Goal: Obtain resource: Obtain resource

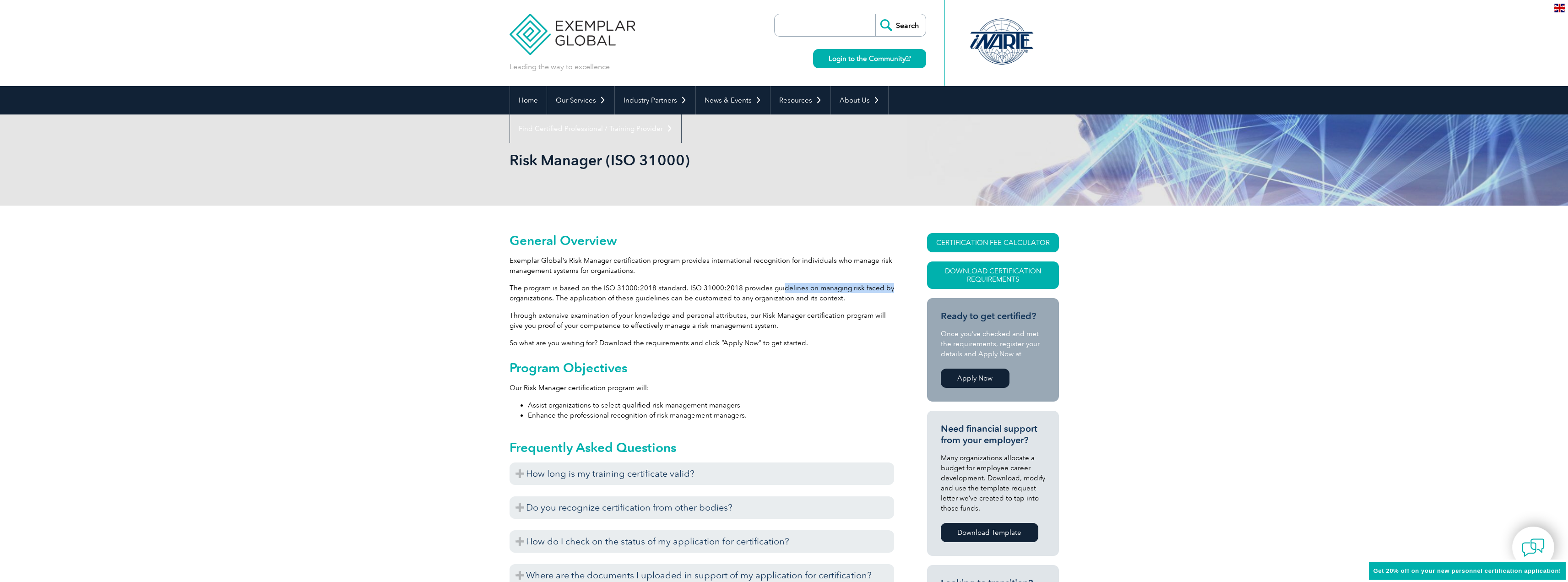
click at [886, 292] on p "The program is based on the ISO 31000:2018 standard. ISO 31000:2018 provides gu…" at bounding box center [701, 293] width 385 height 20
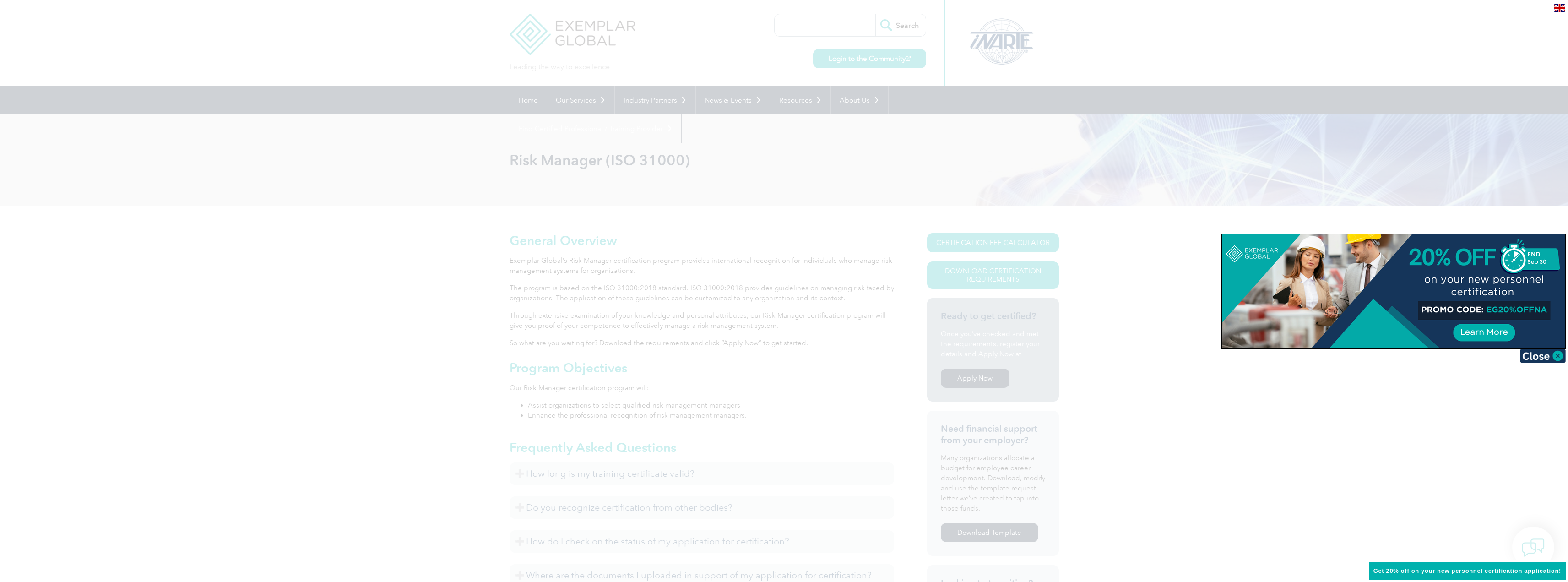
click at [760, 308] on div at bounding box center [784, 291] width 1568 height 582
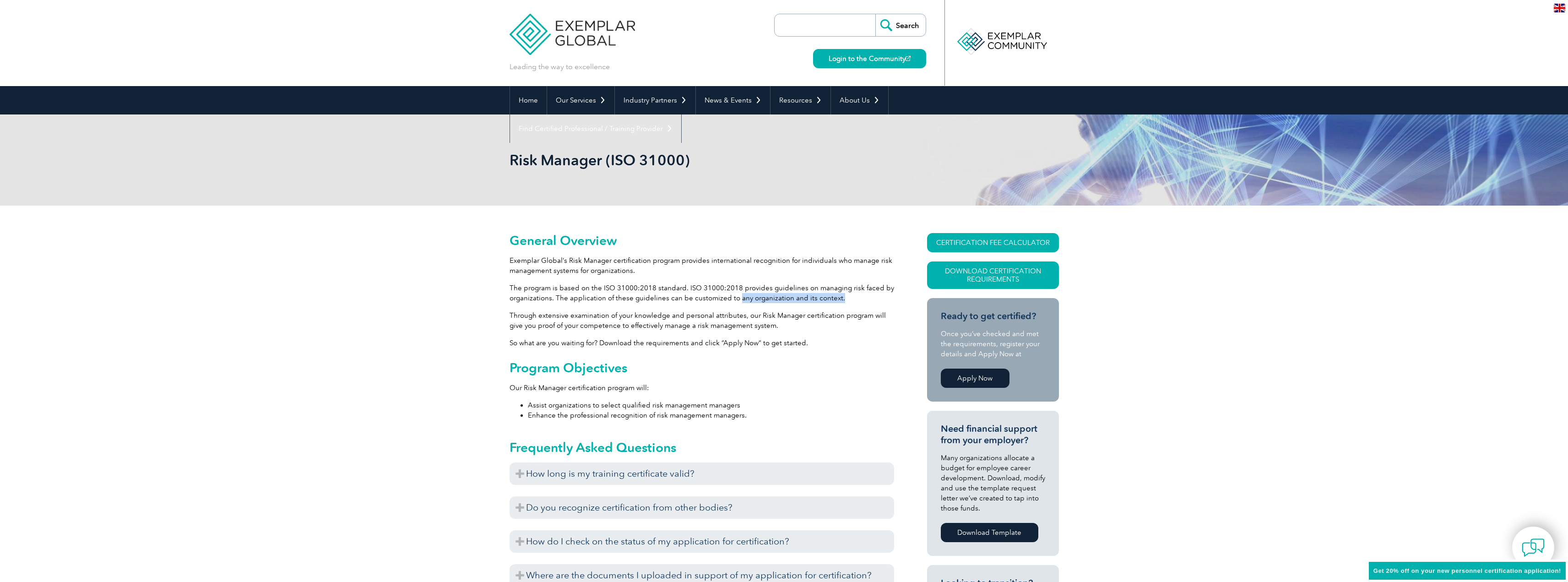
drag, startPoint x: 739, startPoint y: 294, endPoint x: 875, endPoint y: 300, distance: 136.1
click at [875, 300] on p "The program is based on the ISO 31000:2018 standard. ISO 31000:2018 provides gu…" at bounding box center [701, 293] width 385 height 20
click at [829, 318] on p "Through extensive examination of your knowledge and personal attributes, our Ri…" at bounding box center [701, 320] width 385 height 20
drag, startPoint x: 562, startPoint y: 319, endPoint x: 748, endPoint y: 326, distance: 186.1
click at [748, 326] on p "Through extensive examination of your knowledge and personal attributes, our Ri…" at bounding box center [701, 320] width 385 height 20
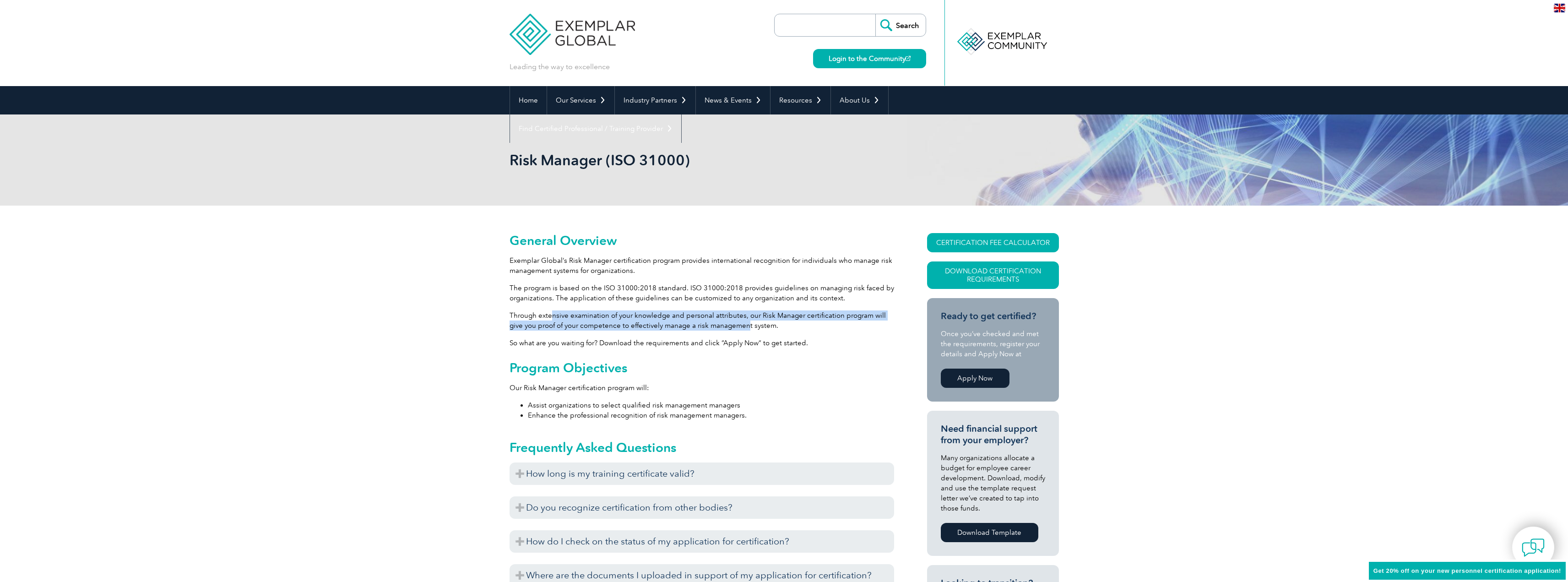
click at [748, 326] on p "Through extensive examination of your knowledge and personal attributes, our Ri…" at bounding box center [701, 320] width 385 height 20
drag, startPoint x: 691, startPoint y: 315, endPoint x: 834, endPoint y: 317, distance: 143.0
click at [834, 317] on p "Through extensive examination of your knowledge and personal attributes, our Ri…" at bounding box center [701, 320] width 385 height 20
click at [835, 317] on p "Through extensive examination of your knowledge and personal attributes, our Ri…" at bounding box center [701, 320] width 385 height 20
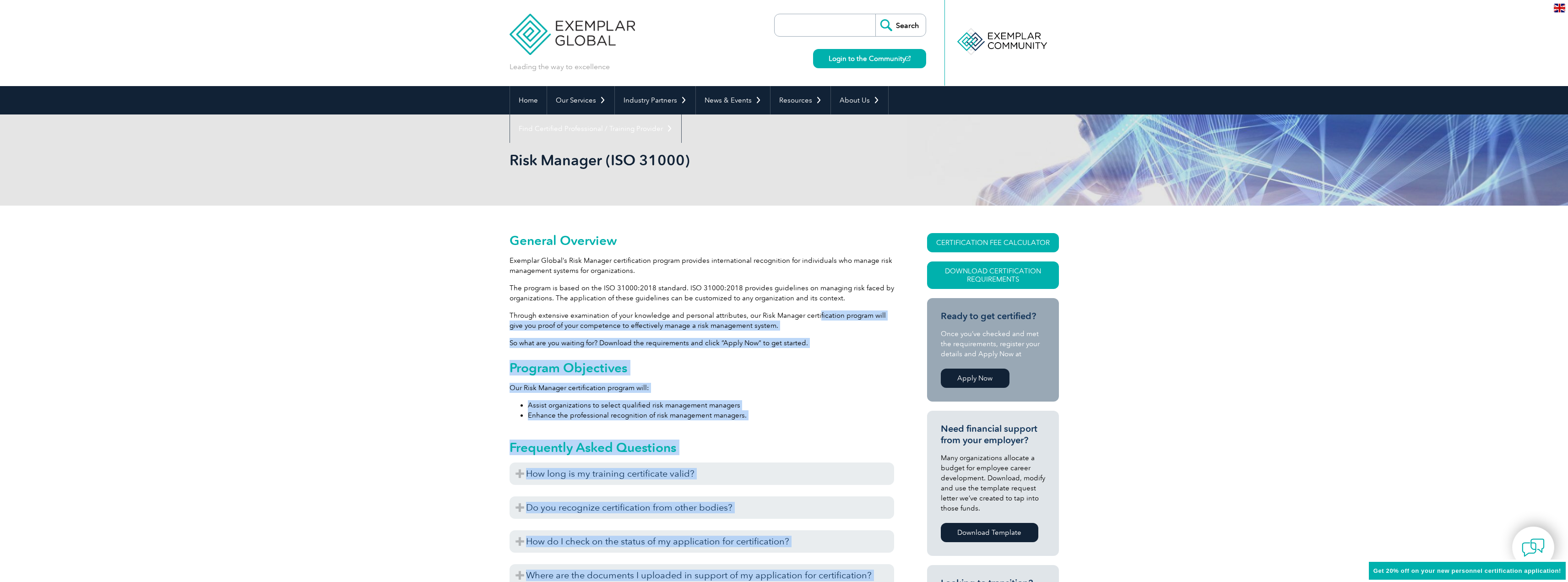
drag, startPoint x: 869, startPoint y: 322, endPoint x: 907, endPoint y: 322, distance: 38.0
click at [820, 339] on p "So what are you waiting for? Download the requirements and click “Apply Now” to…" at bounding box center [701, 343] width 385 height 10
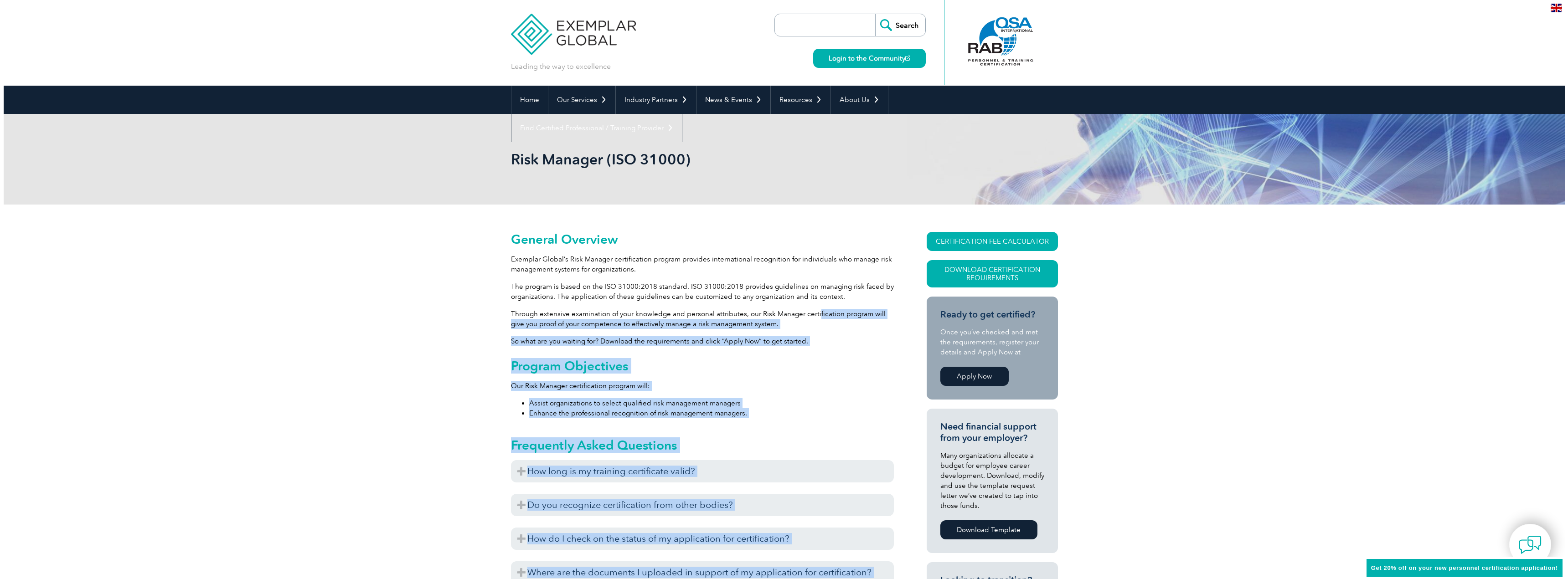
scroll to position [91, 0]
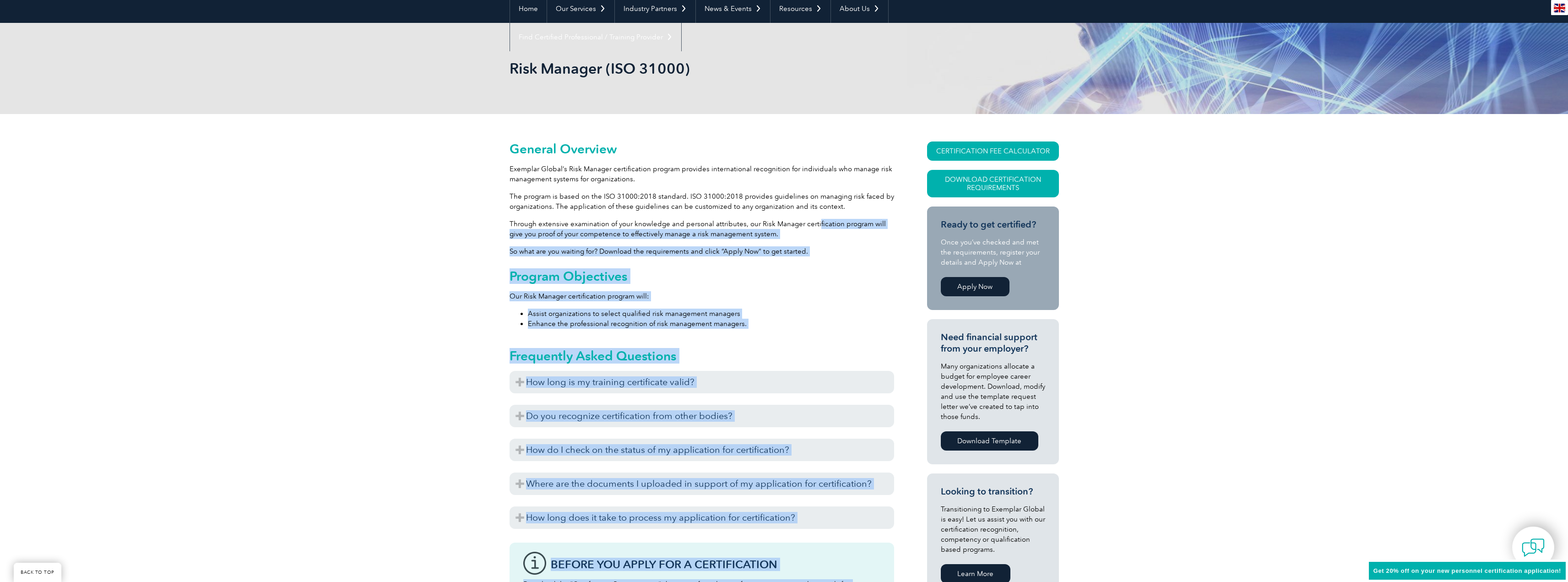
click at [801, 289] on div "Program Objectives Our Risk Manager certification program will: Assist organiza…" at bounding box center [701, 299] width 385 height 60
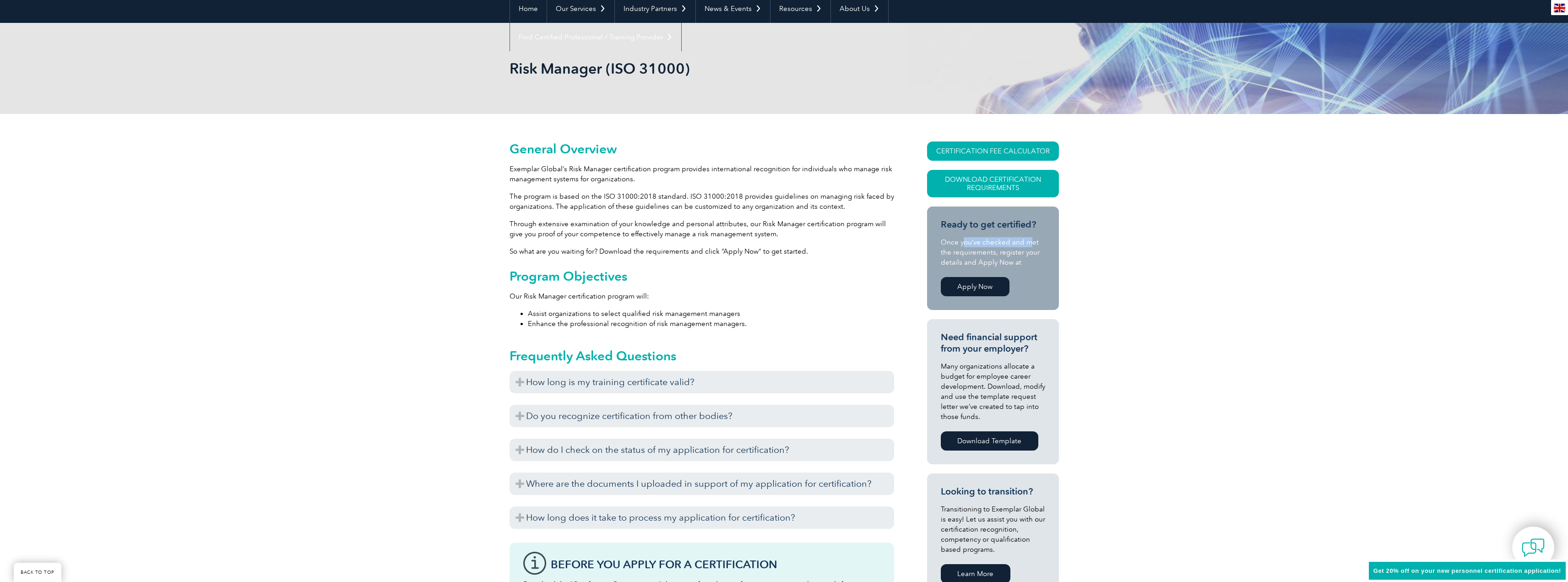
drag, startPoint x: 962, startPoint y: 246, endPoint x: 1031, endPoint y: 245, distance: 69.0
click at [1029, 244] on p "Once you’ve checked and met the requirements, register your details and Apply N…" at bounding box center [993, 252] width 105 height 30
click at [1033, 246] on p "Once you’ve checked and met the requirements, register your details and Apply N…" at bounding box center [993, 252] width 105 height 30
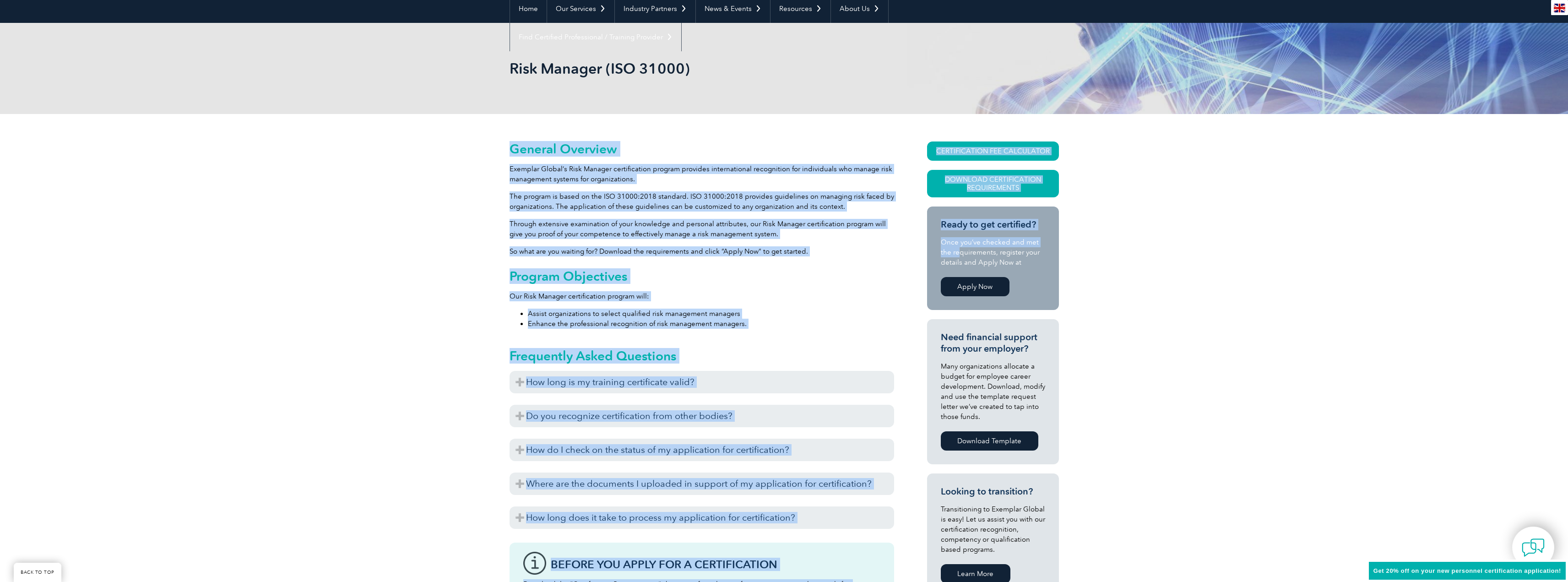
drag, startPoint x: 959, startPoint y: 254, endPoint x: 1087, endPoint y: 252, distance: 128.0
click at [1087, 252] on div "General Overview Exemplar Global’s Risk Manager certification program provides …" at bounding box center [784, 510] width 1568 height 792
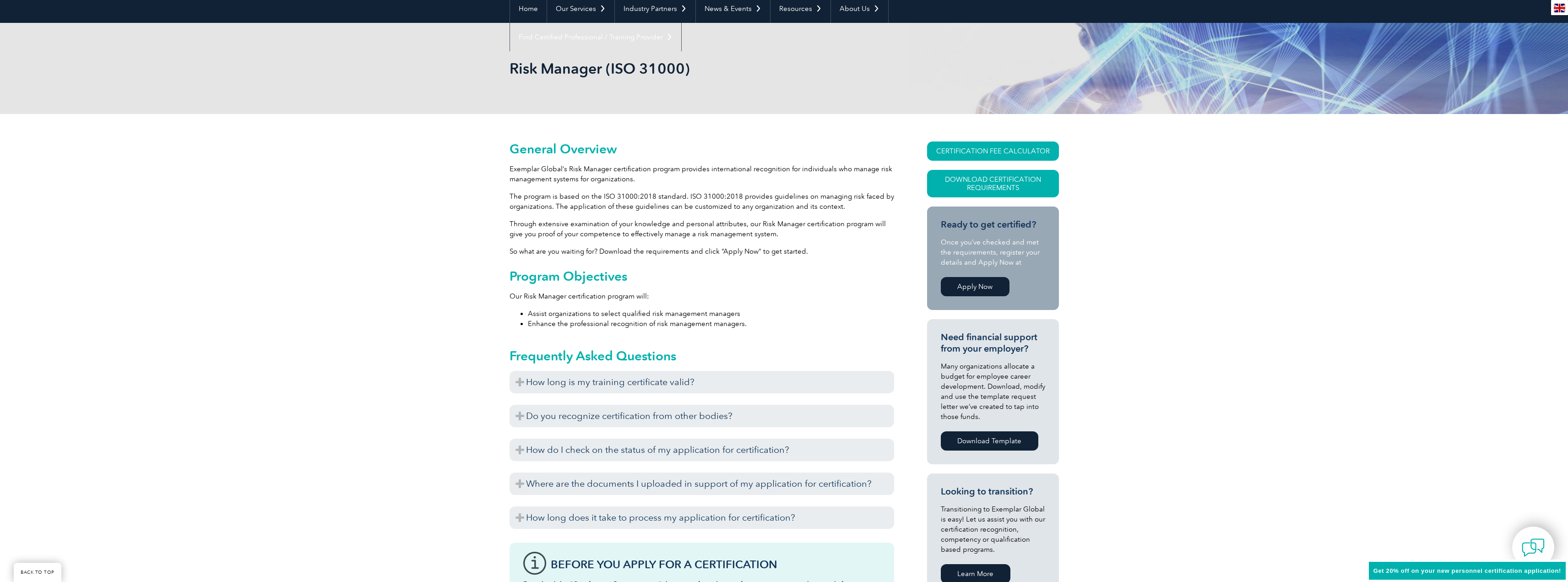
click at [1089, 254] on div "General Overview Exemplar Global’s Risk Manager certification program provides …" at bounding box center [784, 510] width 1568 height 792
drag, startPoint x: 992, startPoint y: 265, endPoint x: 1045, endPoint y: 263, distance: 53.0
click at [1045, 263] on section "Ready to get certified? Once you’ve checked and met the requirements, register …" at bounding box center [993, 258] width 132 height 103
click at [1114, 265] on div "General Overview Exemplar Global’s Risk Manager certification program provides …" at bounding box center [784, 510] width 1568 height 792
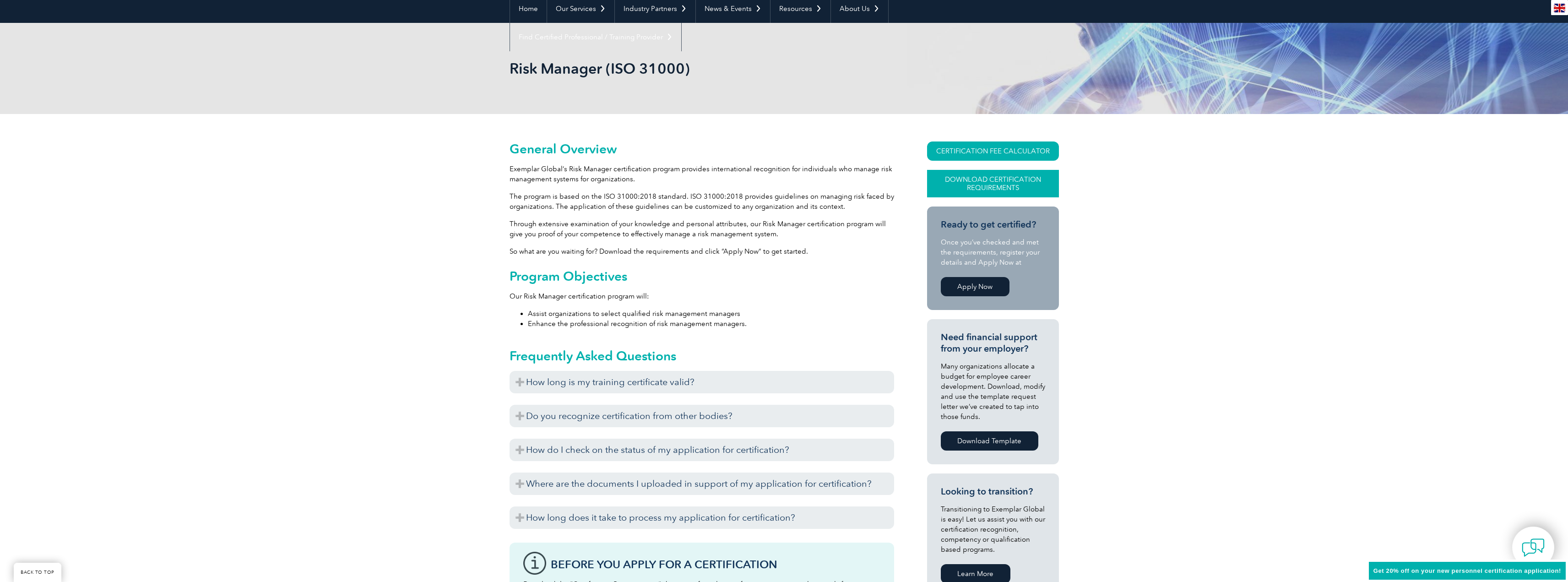
click at [994, 185] on link "Download Certification Requirements" at bounding box center [993, 183] width 132 height 28
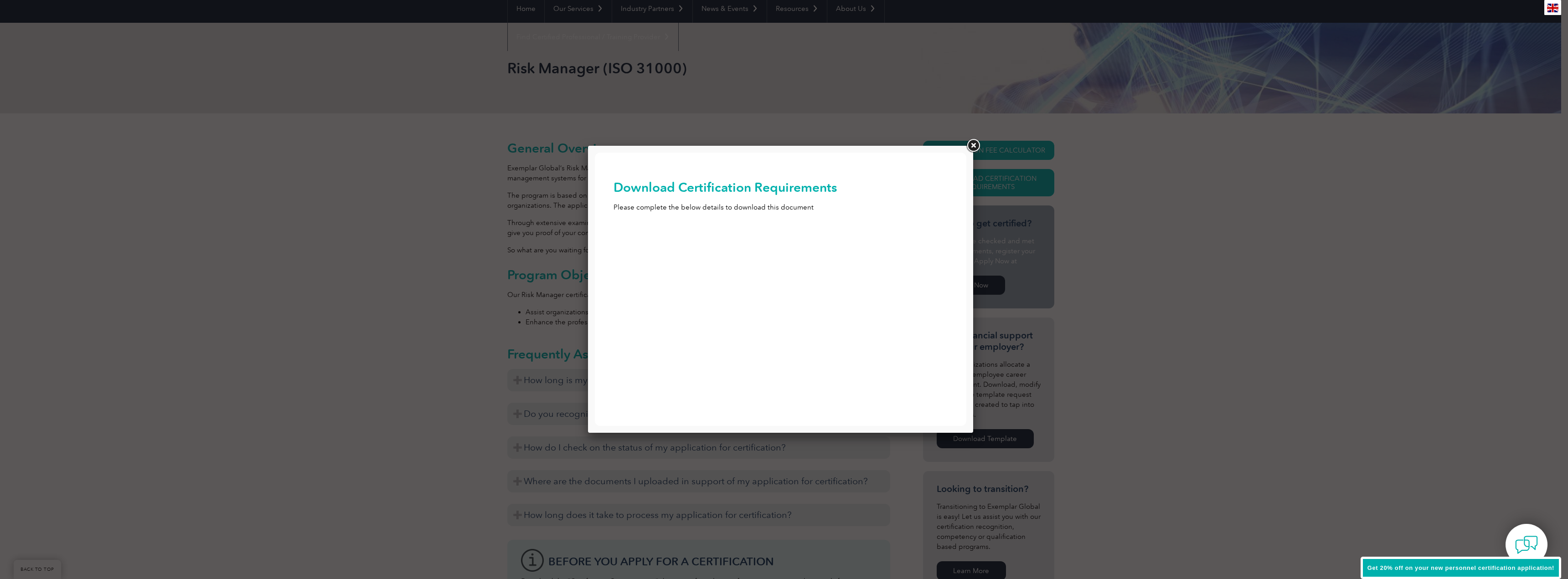
scroll to position [0, 0]
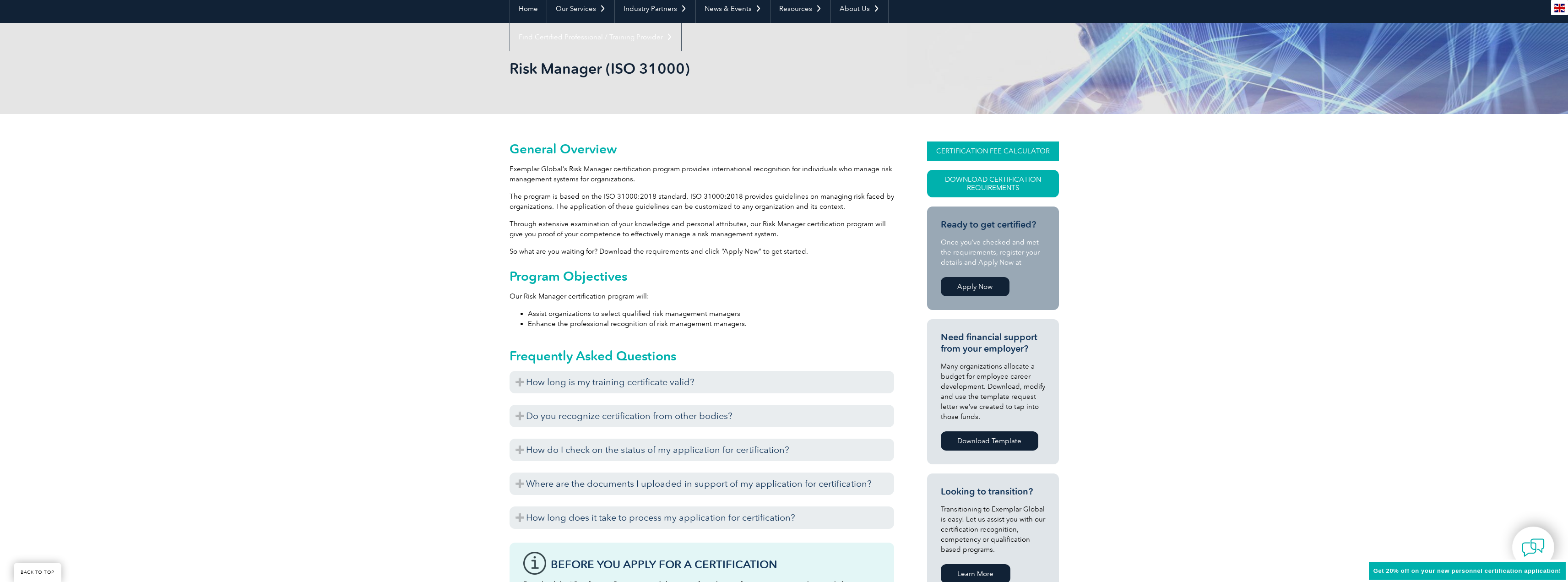
click at [994, 143] on link "CERTIFICATION FEE CALCULATOR" at bounding box center [993, 150] width 132 height 19
